Goal: Check status: Check status

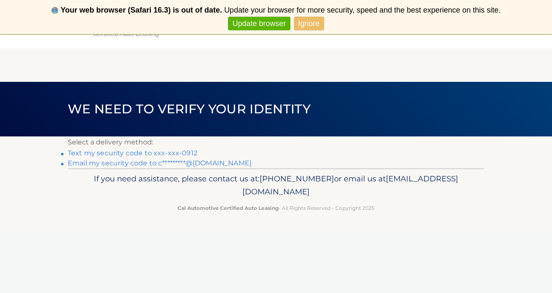
scroll to position [4, 0]
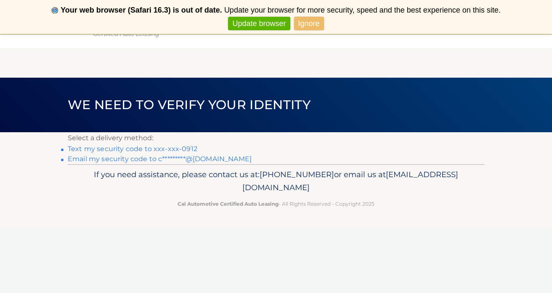
click at [166, 158] on link "Email my security code to c*********@[DOMAIN_NAME]" at bounding box center [160, 159] width 184 height 8
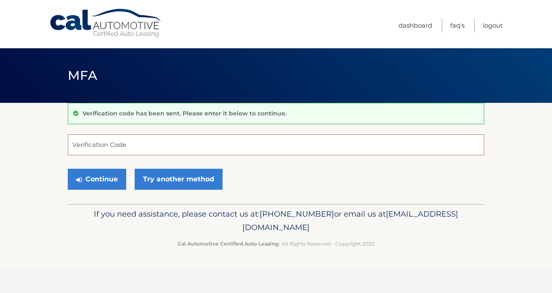
click at [239, 145] on input "Verification Code" at bounding box center [276, 145] width 416 height 21
paste input "072595"
click at [73, 147] on input "072595" at bounding box center [276, 145] width 416 height 21
click at [99, 173] on button "Continue" at bounding box center [97, 179] width 58 height 21
click at [166, 148] on input "072595" at bounding box center [276, 145] width 416 height 21
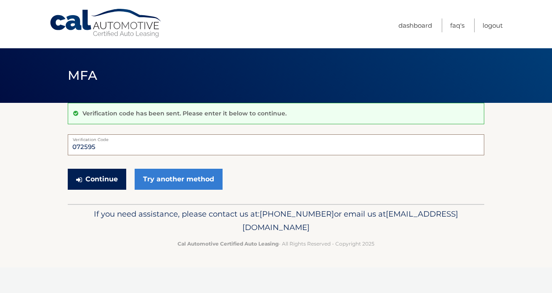
type input "072595"
click at [88, 180] on button "Continue" at bounding box center [97, 179] width 58 height 21
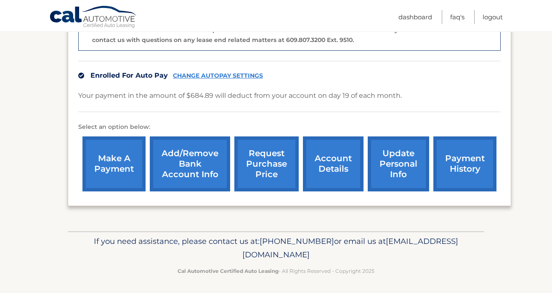
scroll to position [256, 0]
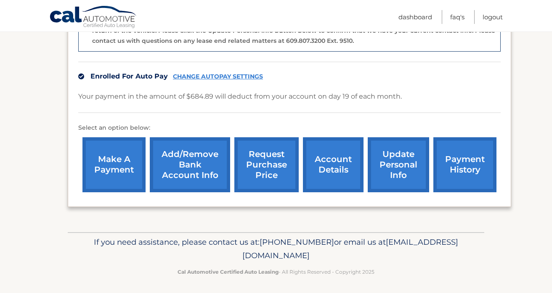
click at [341, 170] on link "account details" at bounding box center [333, 164] width 61 height 55
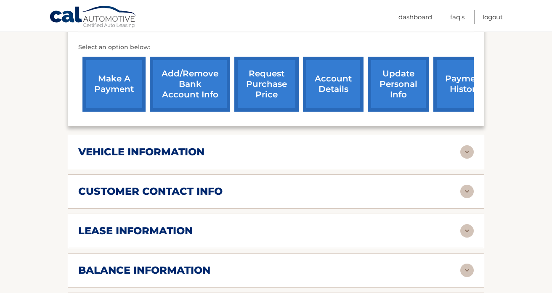
scroll to position [336, 0]
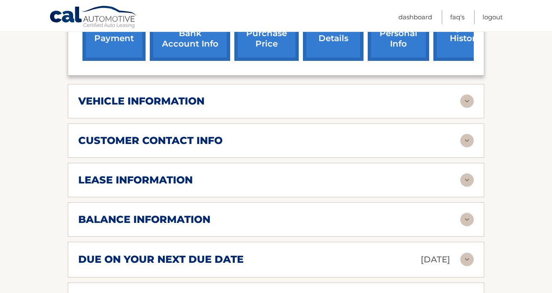
click at [235, 95] on div "vehicle information" at bounding box center [269, 101] width 382 height 13
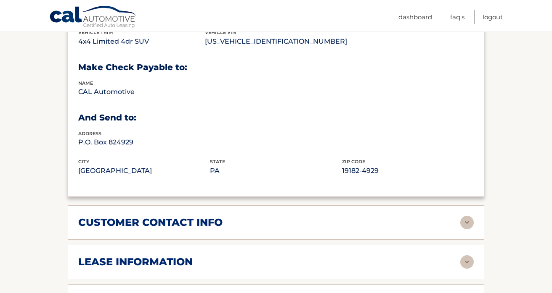
scroll to position [608, 0]
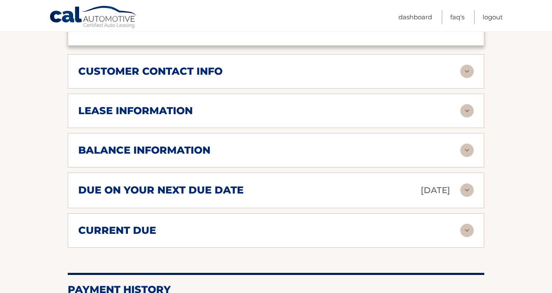
click at [202, 96] on div "lease information Contract Start Date [DATE] Term 39 Maturity Date [DATE] Start…" at bounding box center [276, 111] width 416 height 34
click at [221, 122] on div "lease information Contract Start Date [DATE] Term 39 Maturity Date [DATE] Start…" at bounding box center [276, 111] width 416 height 34
click at [181, 111] on h2 "lease information" at bounding box center [135, 111] width 114 height 13
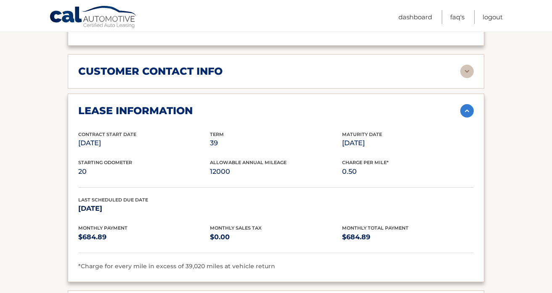
scroll to position [612, 0]
